Goal: Navigation & Orientation: Find specific page/section

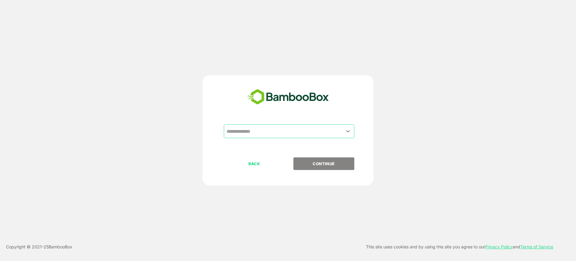
click at [267, 124] on div "​" at bounding box center [289, 131] width 130 height 14
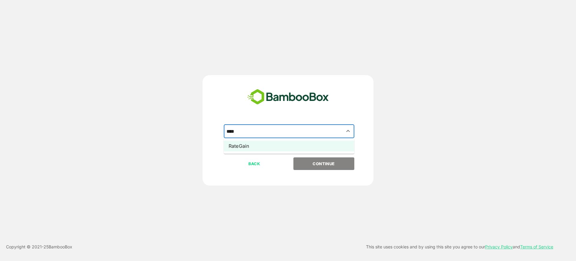
click at [244, 147] on li "RateGain" at bounding box center [289, 145] width 130 height 11
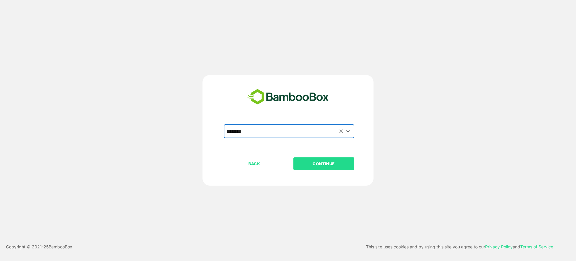
type input "********"
click at [314, 161] on p "CONTINUE" at bounding box center [324, 163] width 60 height 7
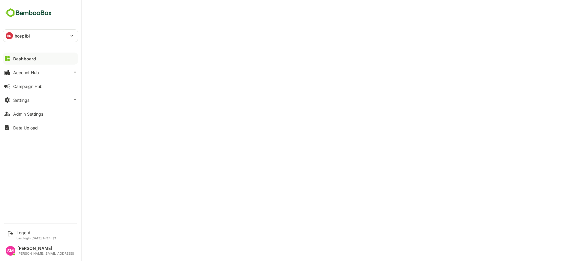
click at [33, 59] on div "Dashboard" at bounding box center [24, 58] width 23 height 5
click at [29, 71] on div "Account Hub" at bounding box center [26, 72] width 26 height 5
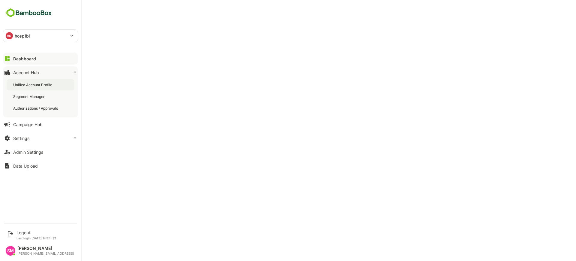
click at [35, 81] on div "Unified Account Profile" at bounding box center [41, 84] width 68 height 11
click at [38, 138] on button "Settings" at bounding box center [40, 138] width 75 height 12
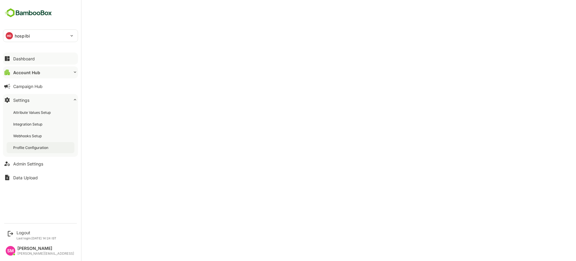
click at [42, 144] on div "Profile Configuration" at bounding box center [41, 147] width 68 height 11
click at [26, 57] on div "Dashboard" at bounding box center [24, 58] width 22 height 5
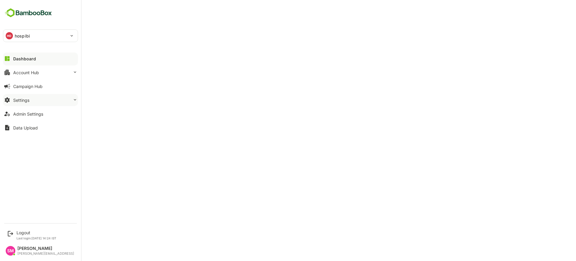
click at [49, 99] on button "Settings" at bounding box center [40, 100] width 75 height 12
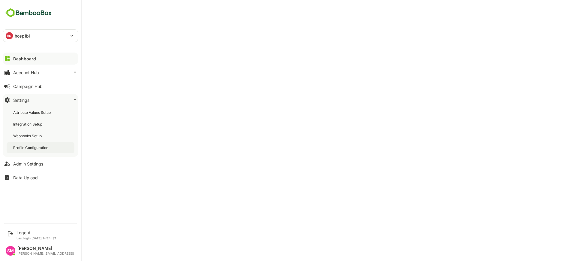
click at [46, 145] on div "Profile Configuration" at bounding box center [31, 147] width 36 height 5
click at [33, 162] on div "Admin Settings" at bounding box center [28, 163] width 30 height 5
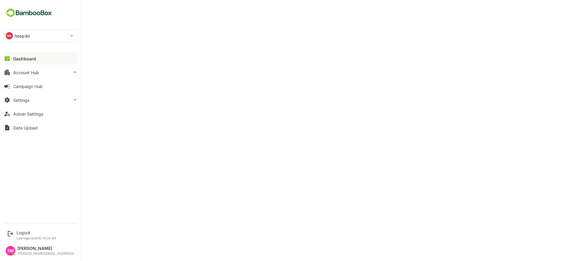
click at [32, 59] on div "Dashboard" at bounding box center [24, 58] width 23 height 5
click at [38, 74] on div "Account Hub" at bounding box center [26, 72] width 26 height 5
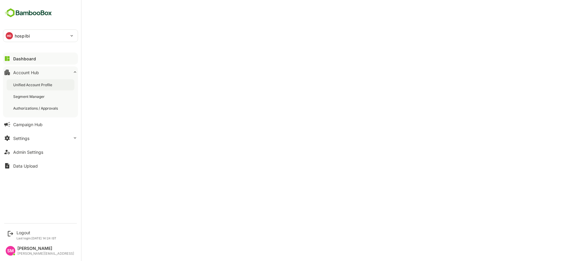
click at [43, 81] on div "Unified Account Profile" at bounding box center [41, 84] width 68 height 11
